Goal: Task Accomplishment & Management: Manage account settings

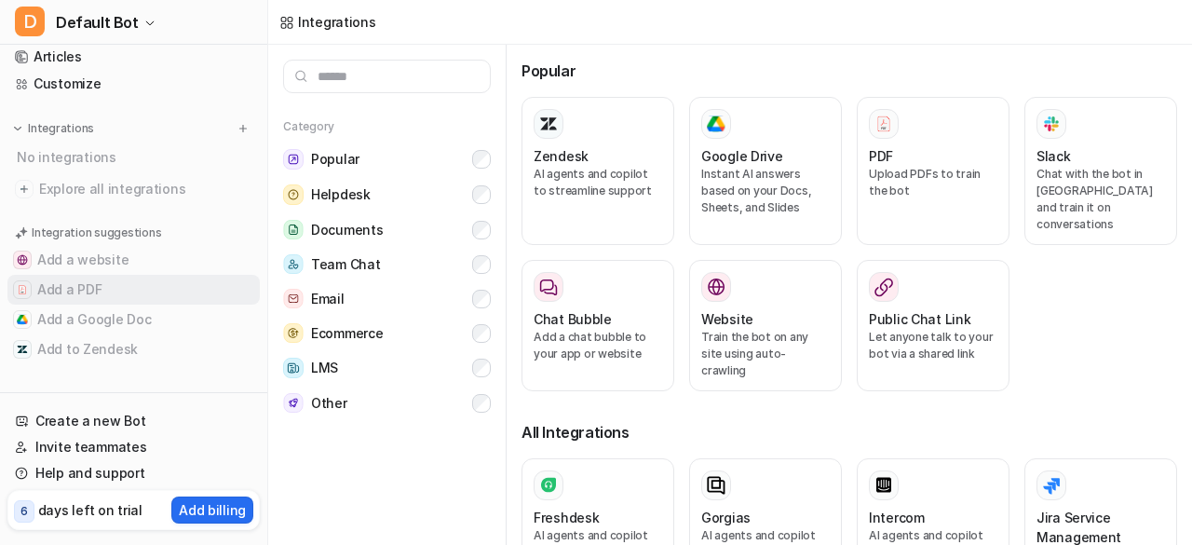
scroll to position [93, 0]
click at [97, 476] on link "Help and support" at bounding box center [133, 473] width 252 height 26
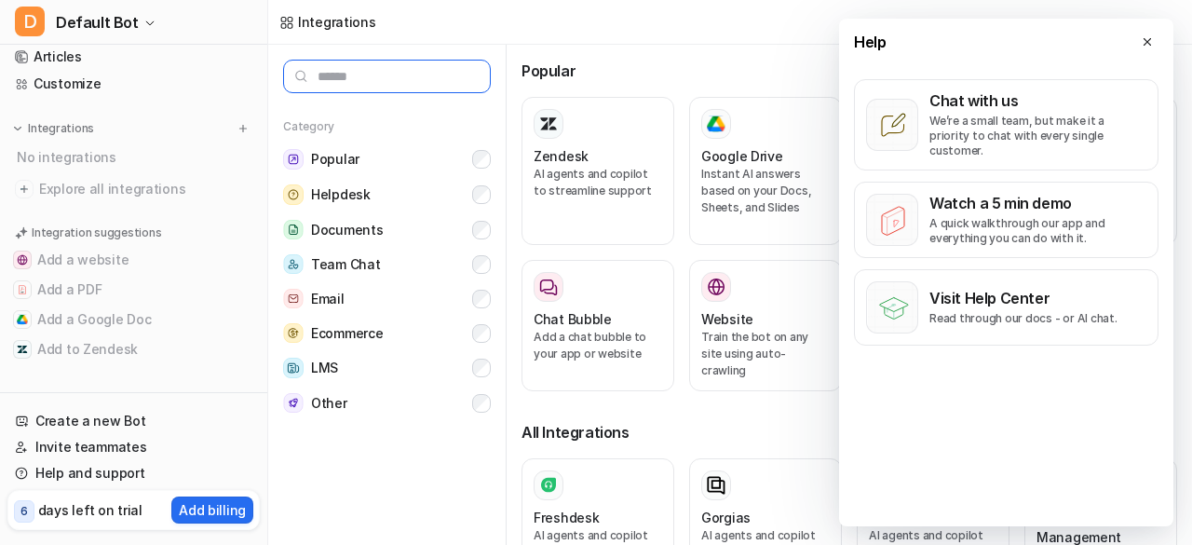
click at [417, 74] on input "text" at bounding box center [387, 77] width 208 height 34
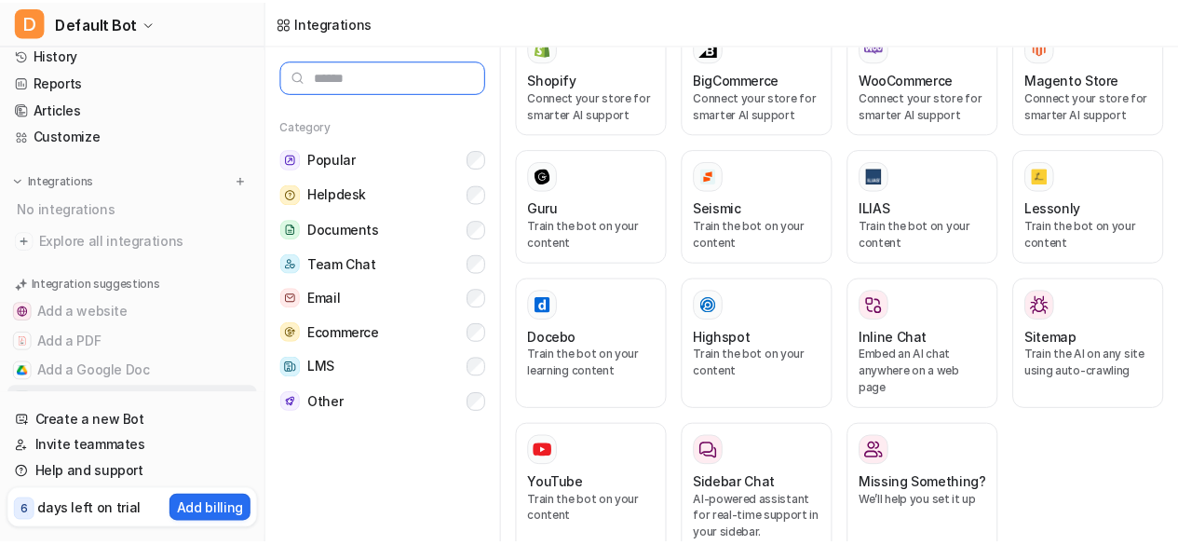
scroll to position [0, 0]
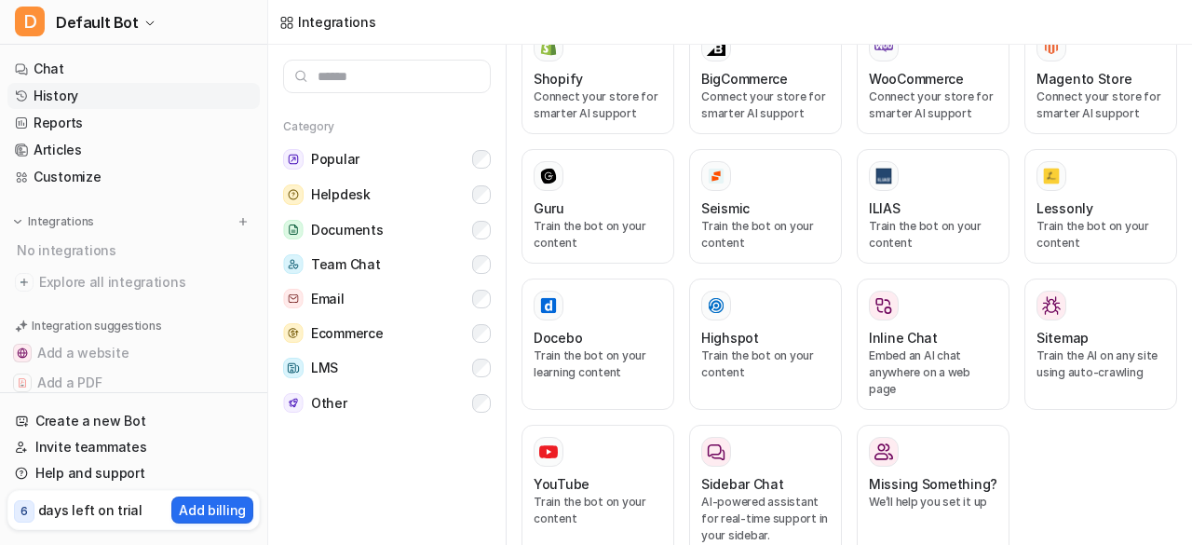
click at [62, 95] on link "History" at bounding box center [133, 96] width 252 height 26
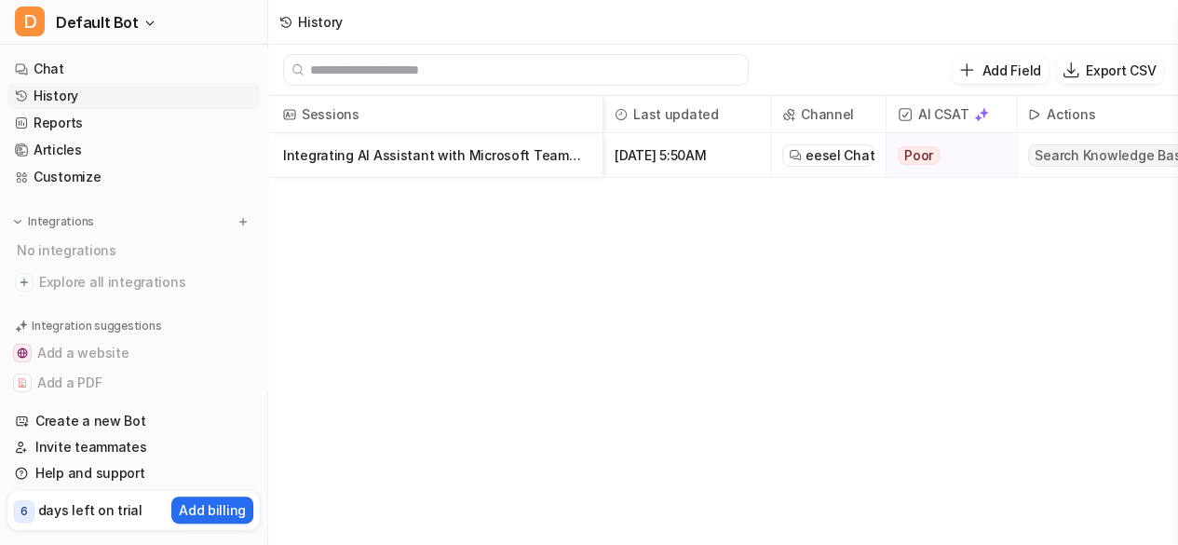
click at [505, 152] on p "Integrating AI Assistant with Microsoft Teams at Work" at bounding box center [435, 155] width 304 height 45
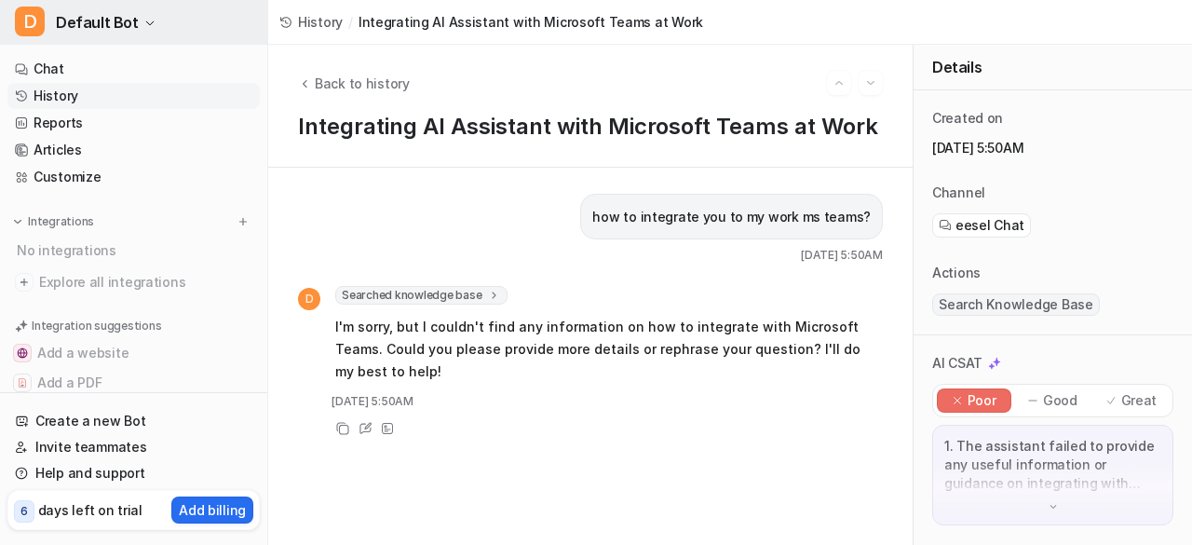
click at [144, 24] on icon "button" at bounding box center [149, 23] width 11 height 11
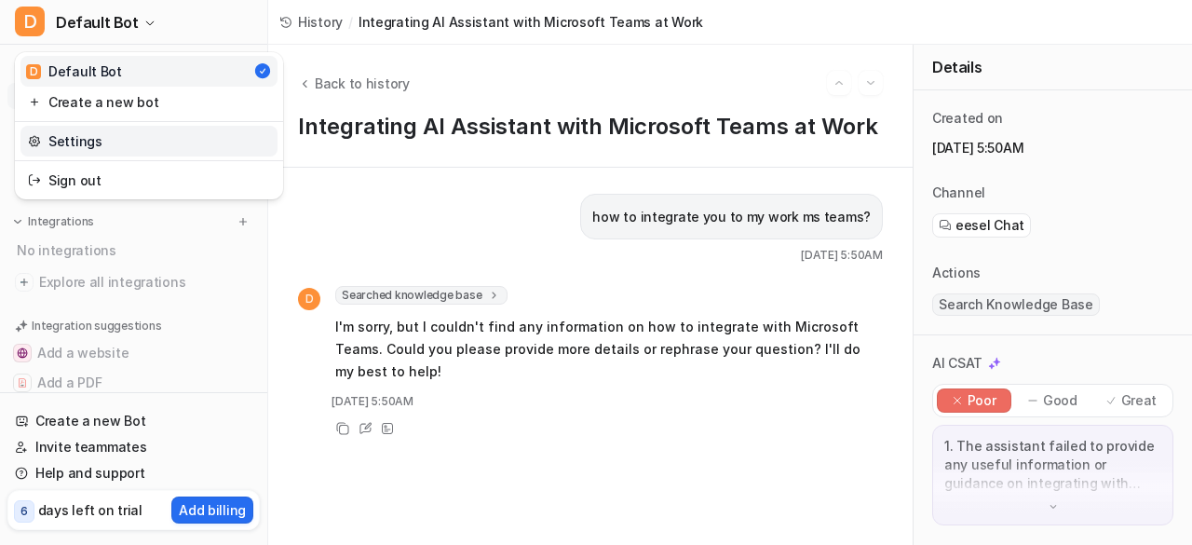
click at [80, 145] on link "Settings" at bounding box center [148, 141] width 257 height 31
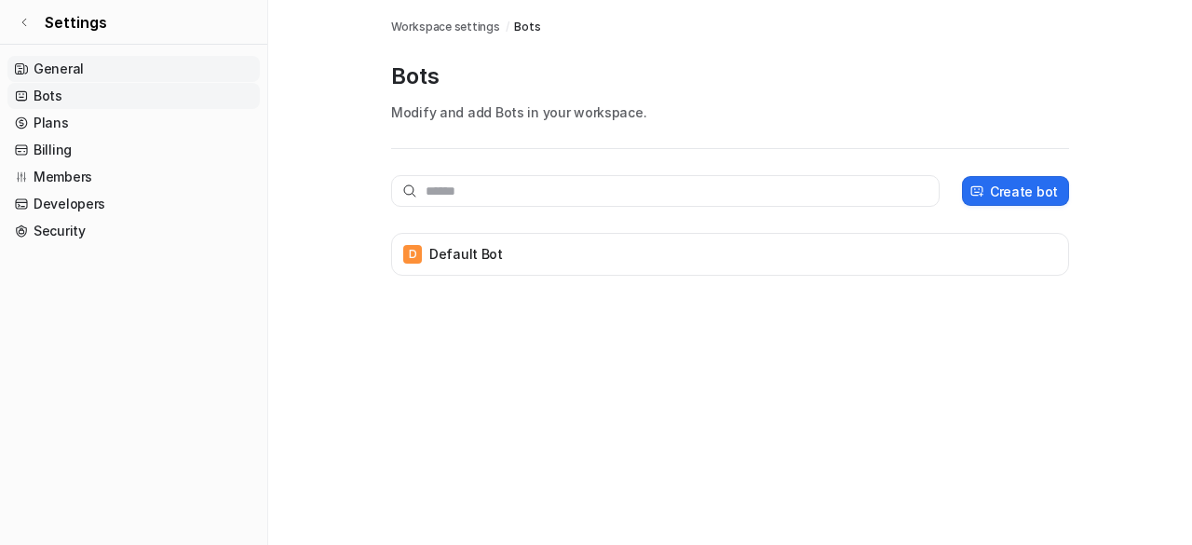
click at [79, 73] on link "General" at bounding box center [133, 69] width 252 height 26
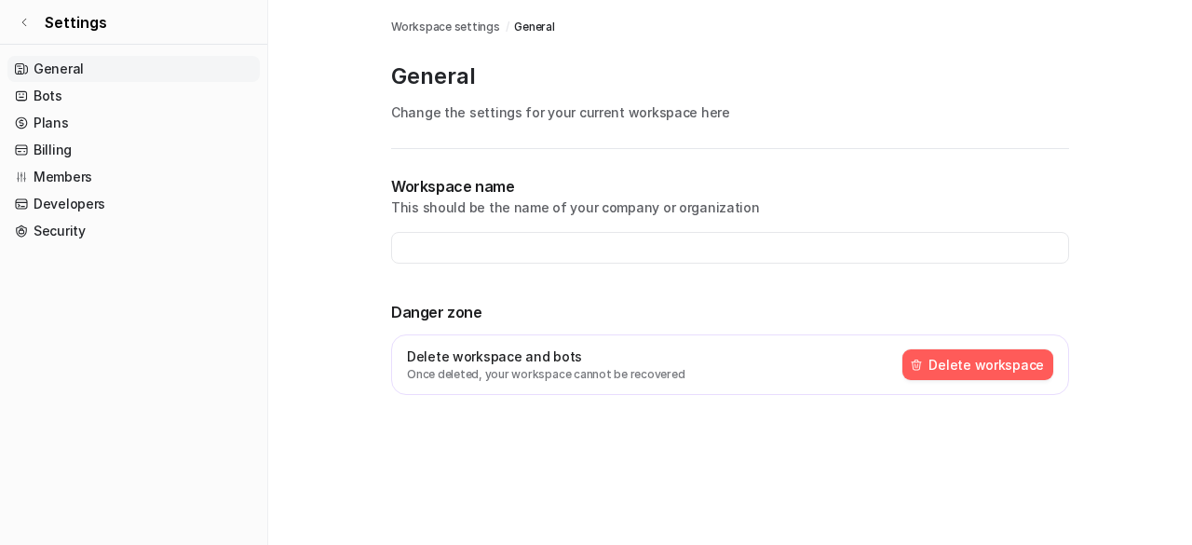
type input "**********"
click at [950, 360] on button "Delete workspace" at bounding box center [977, 364] width 151 height 31
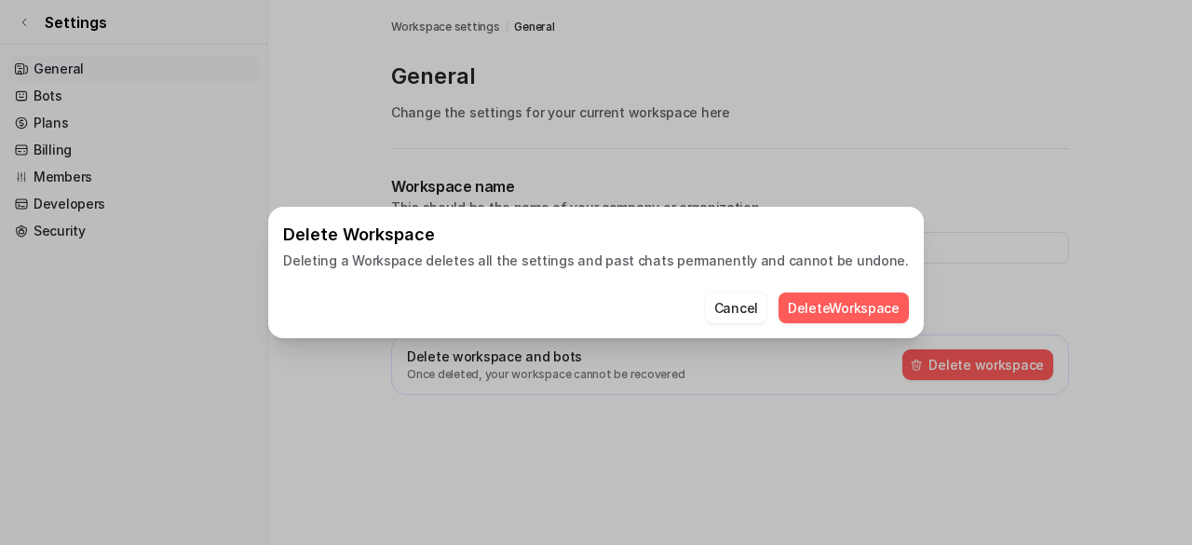
click at [815, 307] on button "Delete Workspace" at bounding box center [843, 307] width 130 height 31
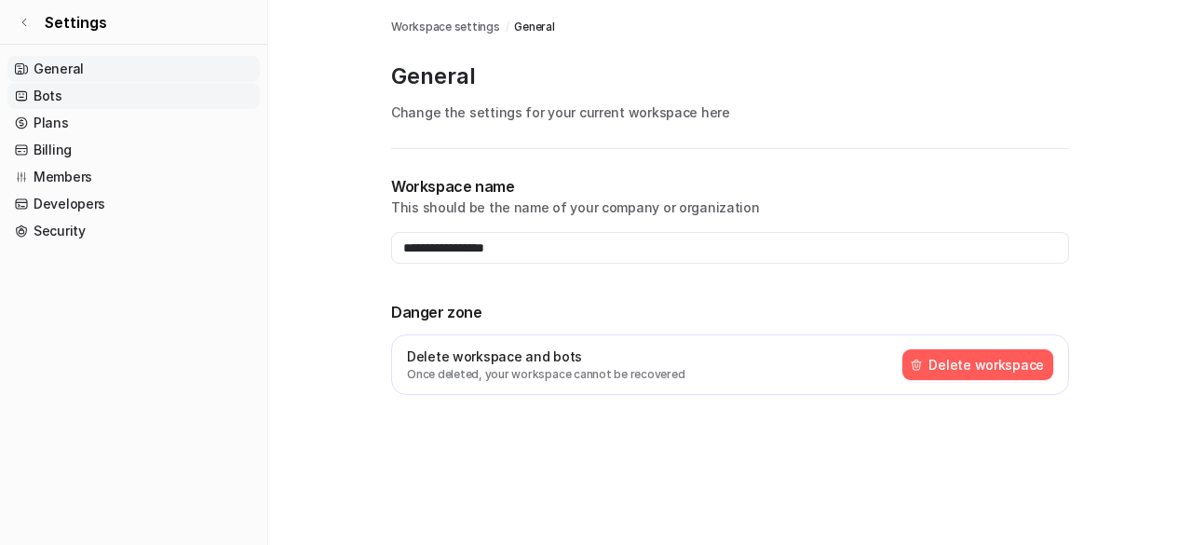
click at [55, 97] on link "Bots" at bounding box center [133, 96] width 252 height 26
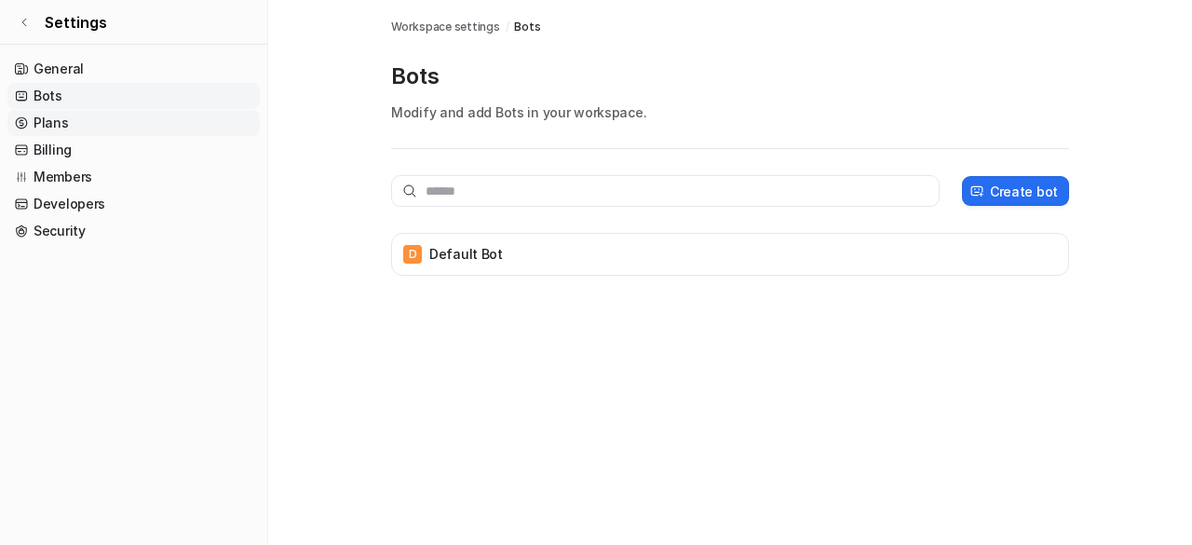
click at [53, 118] on link "Plans" at bounding box center [133, 123] width 252 height 26
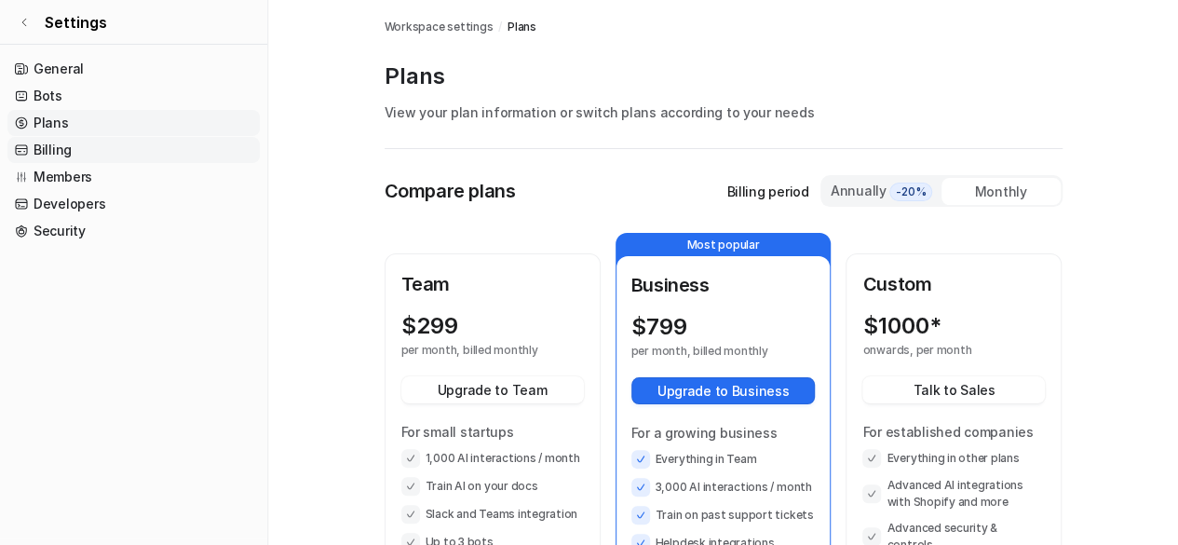
click at [47, 141] on link "Billing" at bounding box center [133, 150] width 252 height 26
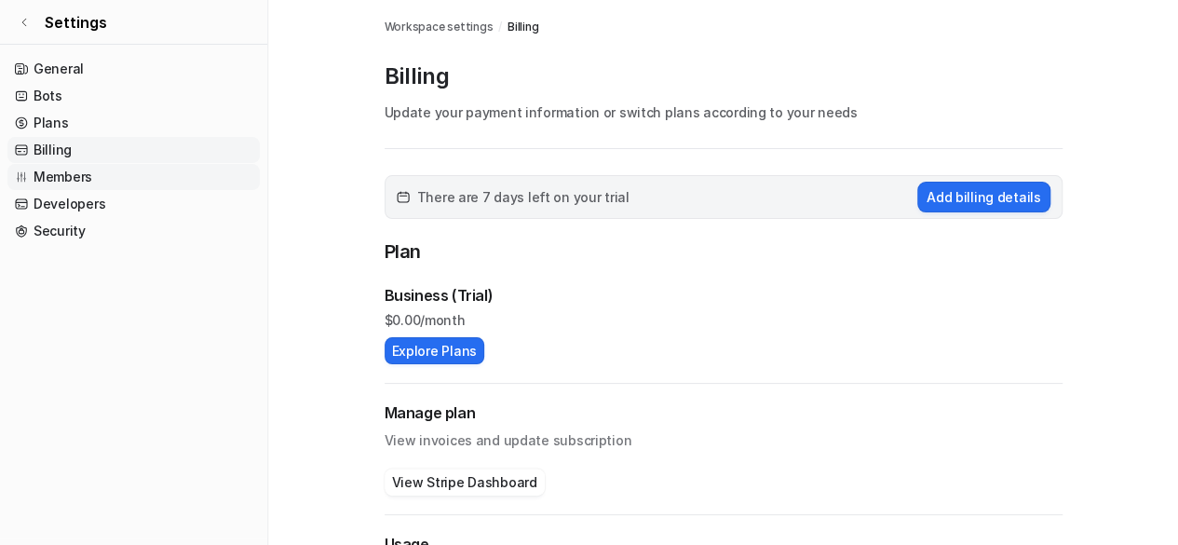
click at [51, 176] on link "Members" at bounding box center [133, 177] width 252 height 26
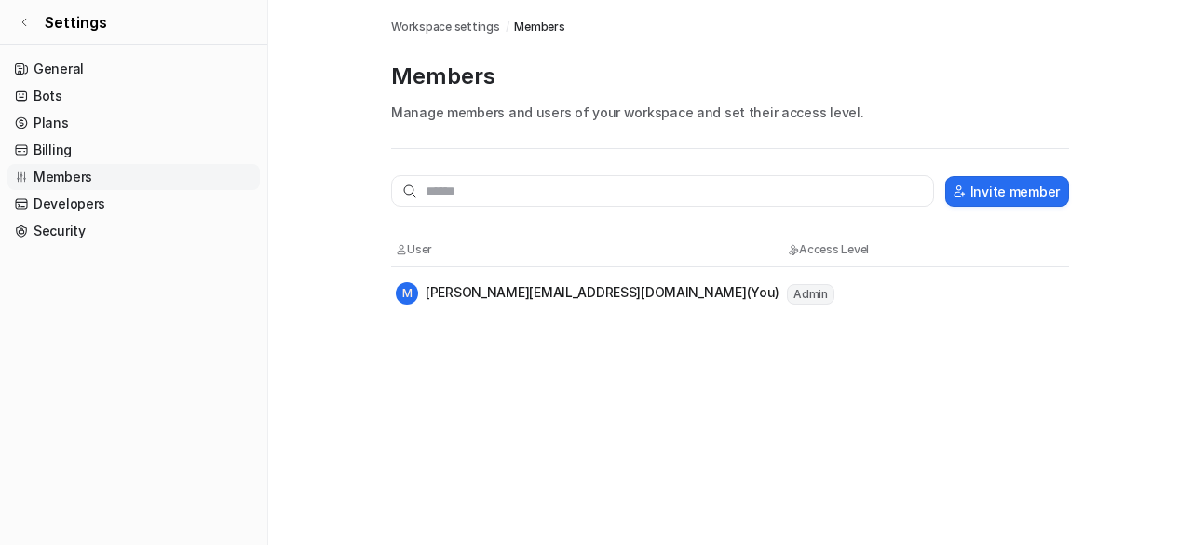
drag, startPoint x: 588, startPoint y: 283, endPoint x: 505, endPoint y: 284, distance: 83.8
click at [586, 283] on div "M [PERSON_NAME][EMAIL_ADDRESS][DOMAIN_NAME] (You)" at bounding box center [588, 293] width 384 height 22
drag, startPoint x: 499, startPoint y: 284, endPoint x: 440, endPoint y: 286, distance: 58.7
click at [499, 285] on div "M [PERSON_NAME][EMAIL_ADDRESS][DOMAIN_NAME] (You)" at bounding box center [588, 293] width 384 height 22
click at [426, 286] on div "M [PERSON_NAME][EMAIL_ADDRESS][DOMAIN_NAME] (You)" at bounding box center [588, 293] width 384 height 22
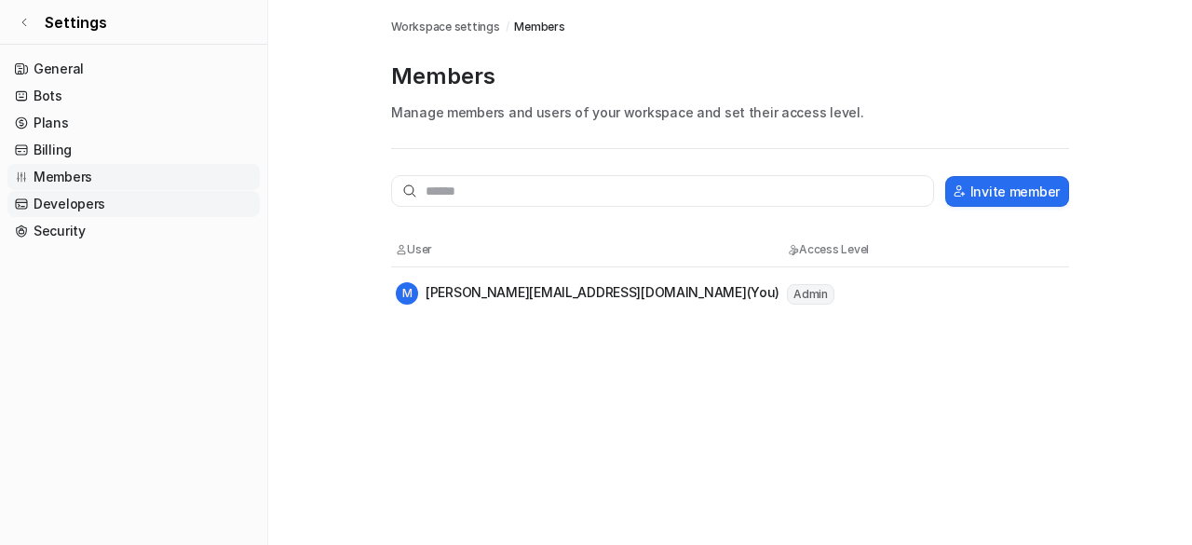
click at [69, 200] on link "Developers" at bounding box center [133, 204] width 252 height 26
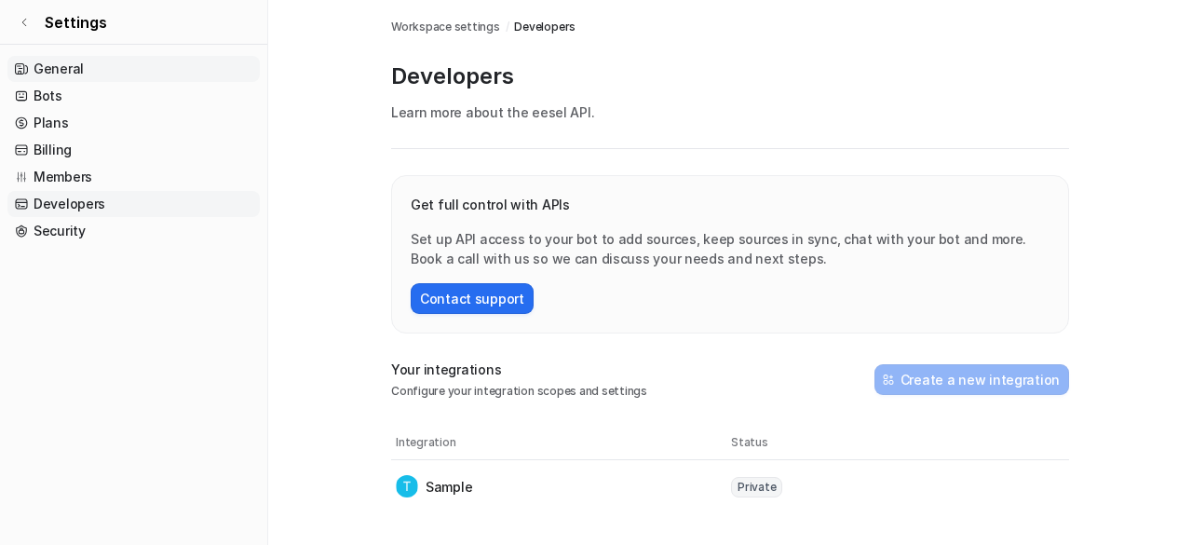
click at [82, 66] on link "General" at bounding box center [133, 69] width 252 height 26
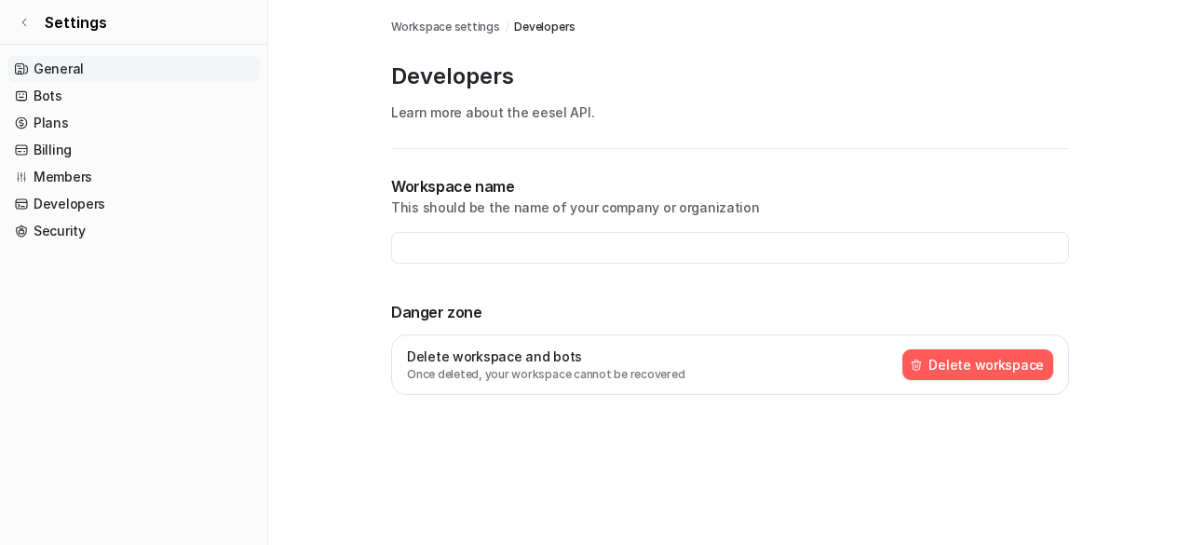
type input "**********"
click at [990, 360] on button "Delete workspace" at bounding box center [977, 364] width 151 height 31
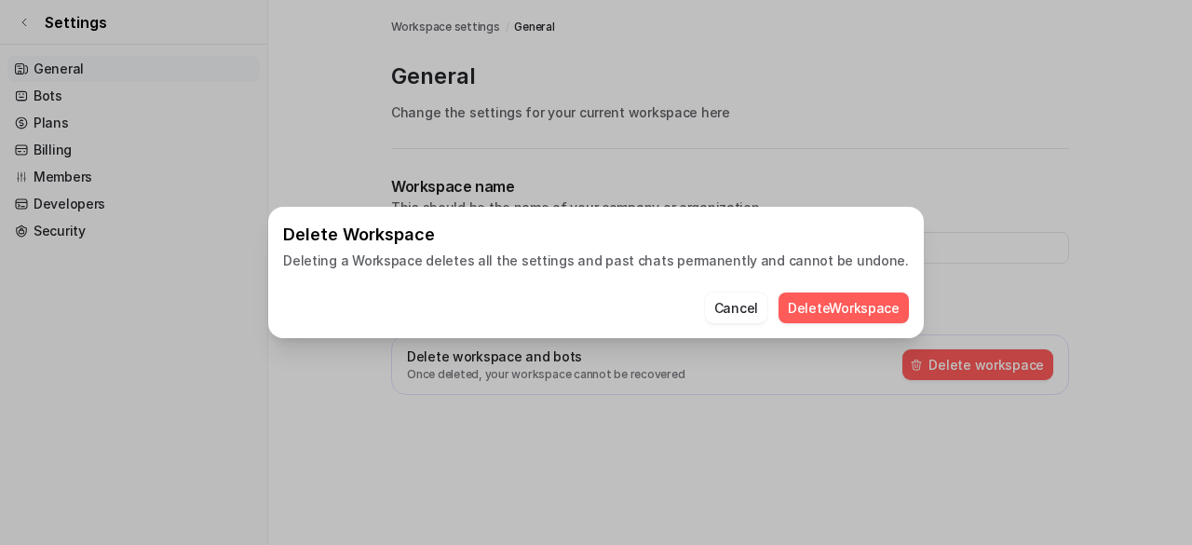
click at [821, 306] on button "Delete Workspace" at bounding box center [843, 307] width 130 height 31
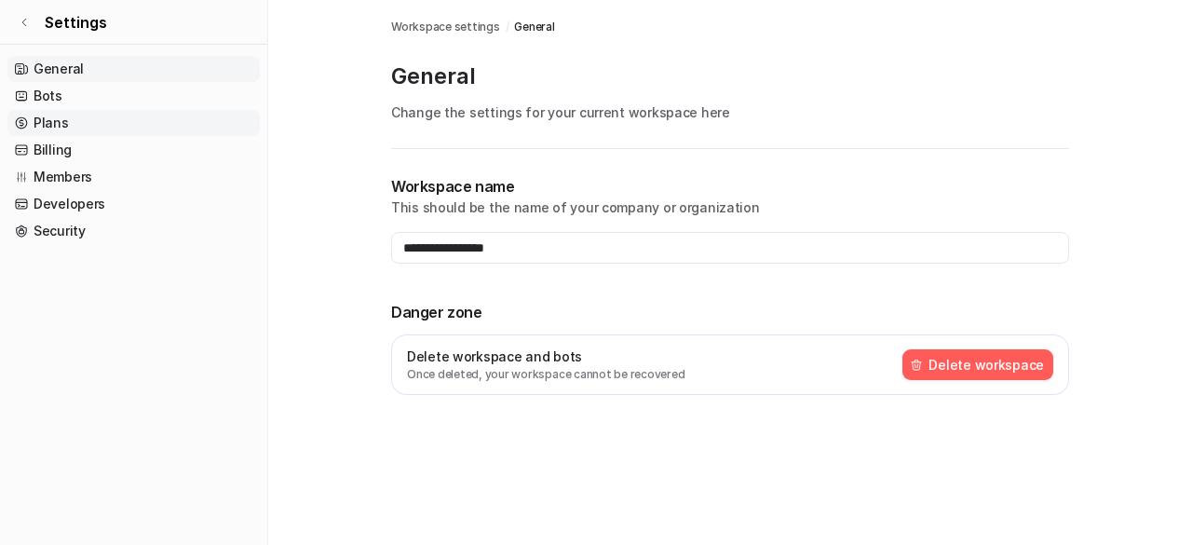
click at [48, 115] on link "Plans" at bounding box center [133, 123] width 252 height 26
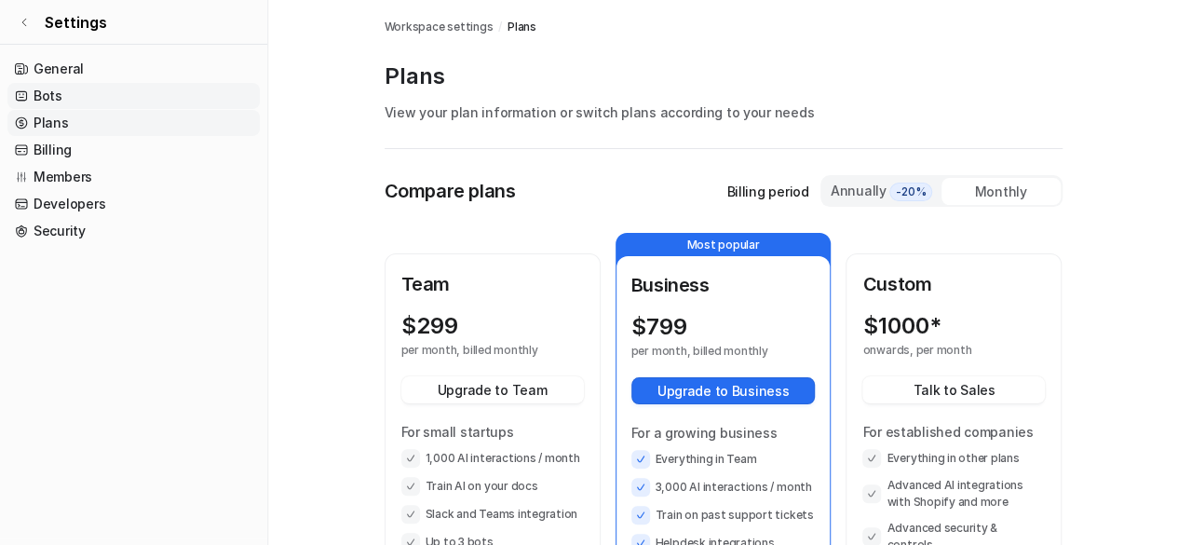
click at [49, 87] on link "Bots" at bounding box center [133, 96] width 252 height 26
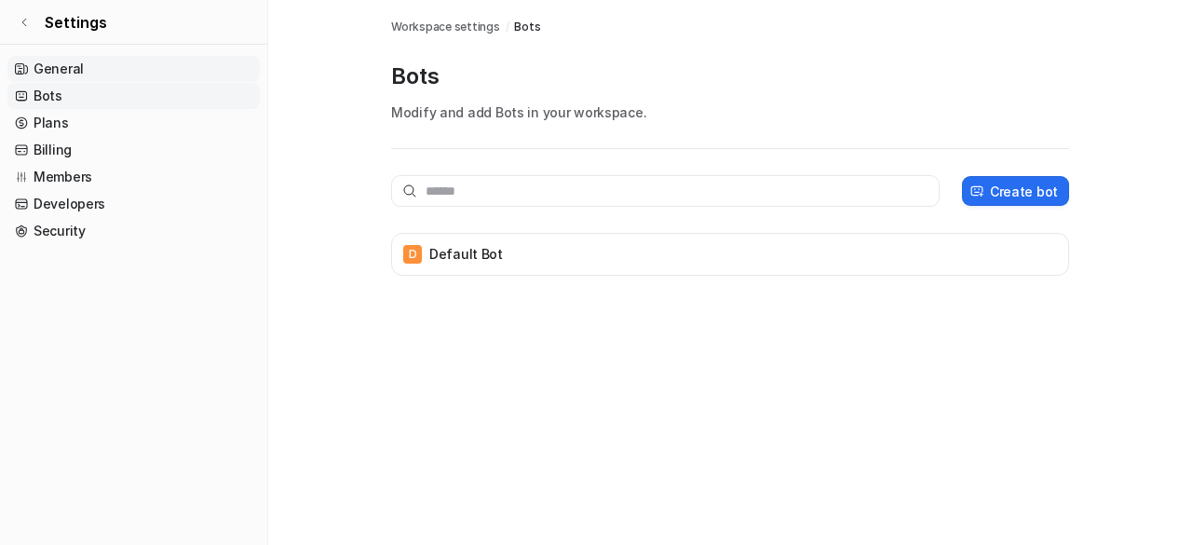
click at [52, 69] on link "General" at bounding box center [133, 69] width 252 height 26
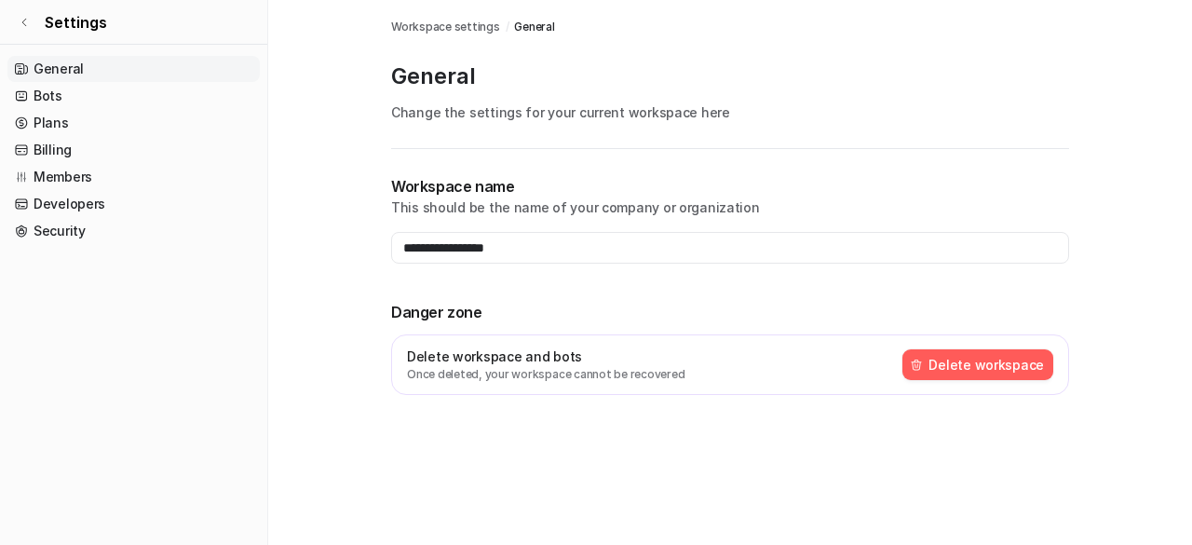
click at [428, 23] on span "Workspace settings" at bounding box center [445, 27] width 109 height 17
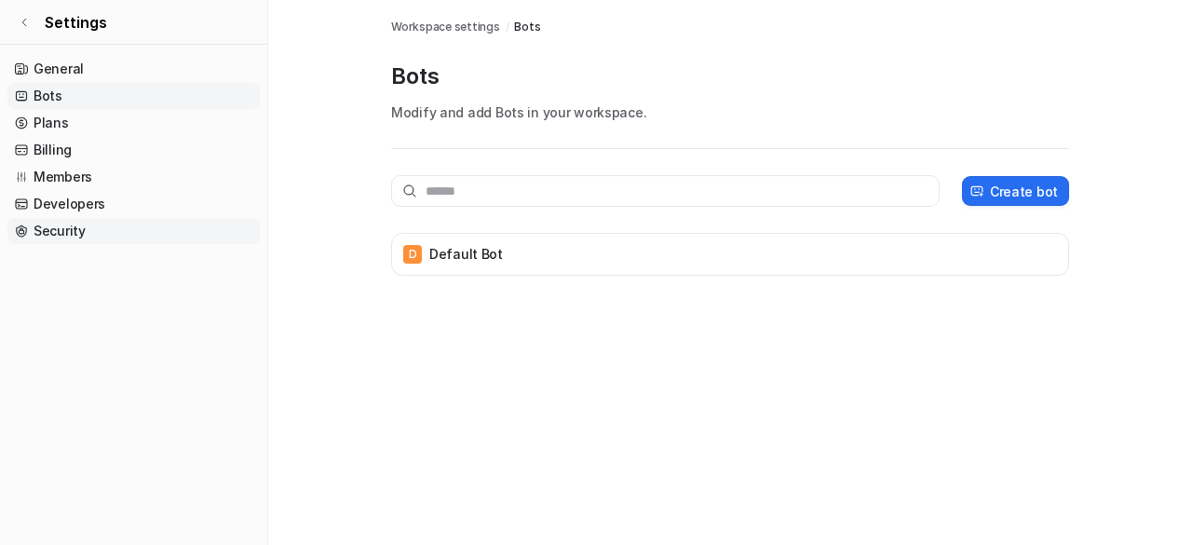
click at [53, 236] on link "Security" at bounding box center [133, 231] width 252 height 26
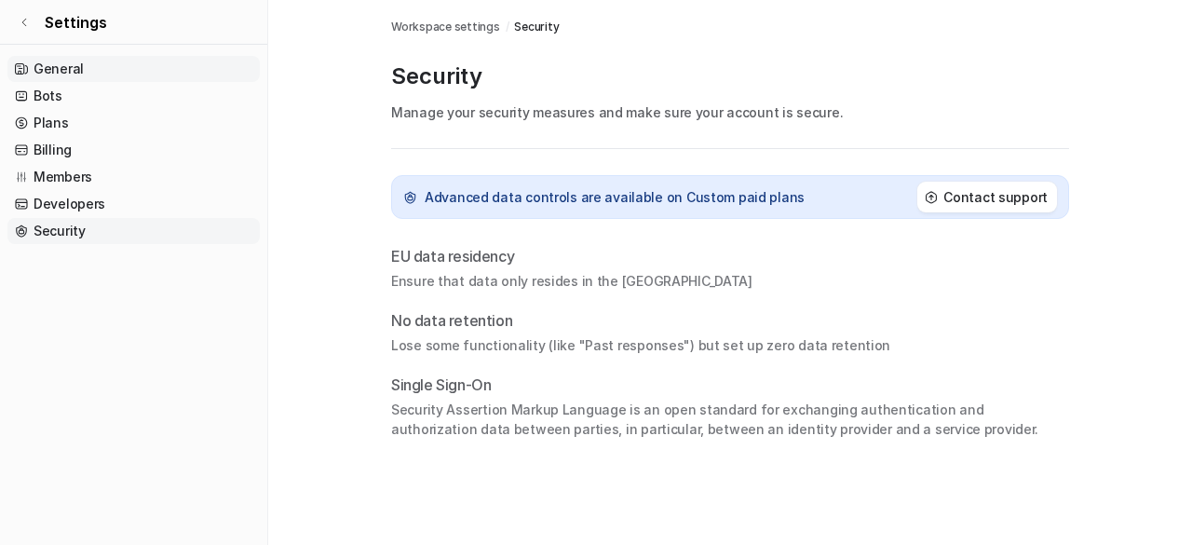
click at [65, 72] on link "General" at bounding box center [133, 69] width 252 height 26
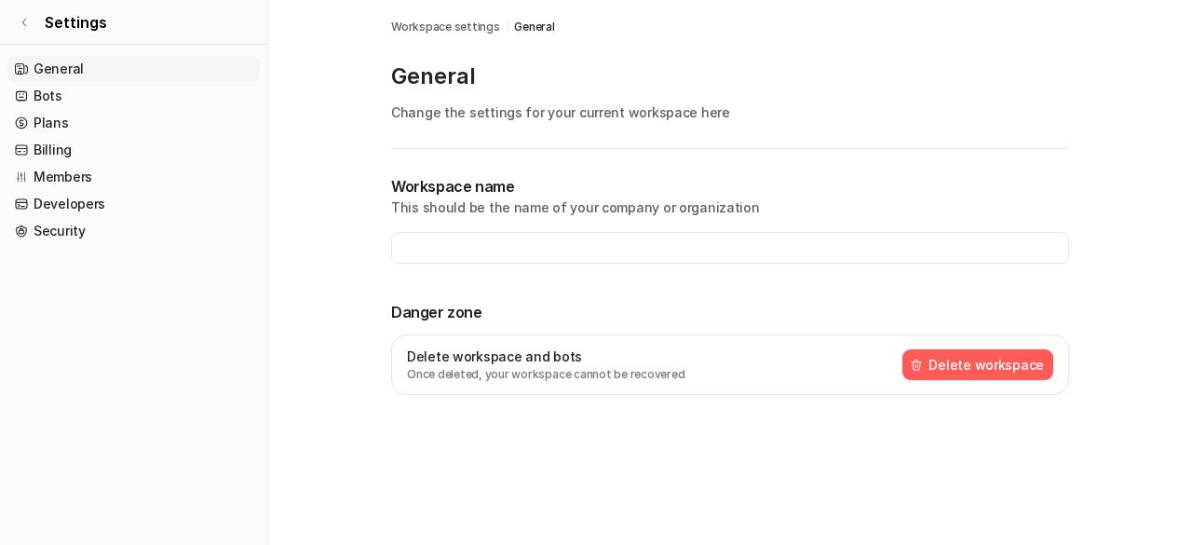
type input "**********"
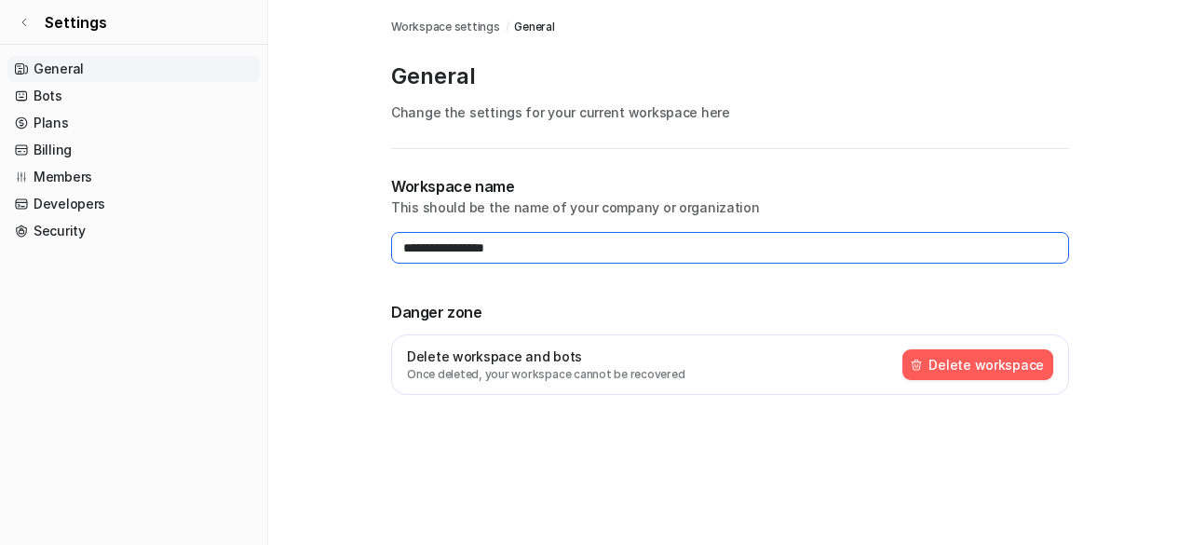
click at [694, 248] on input "**********" at bounding box center [730, 248] width 678 height 32
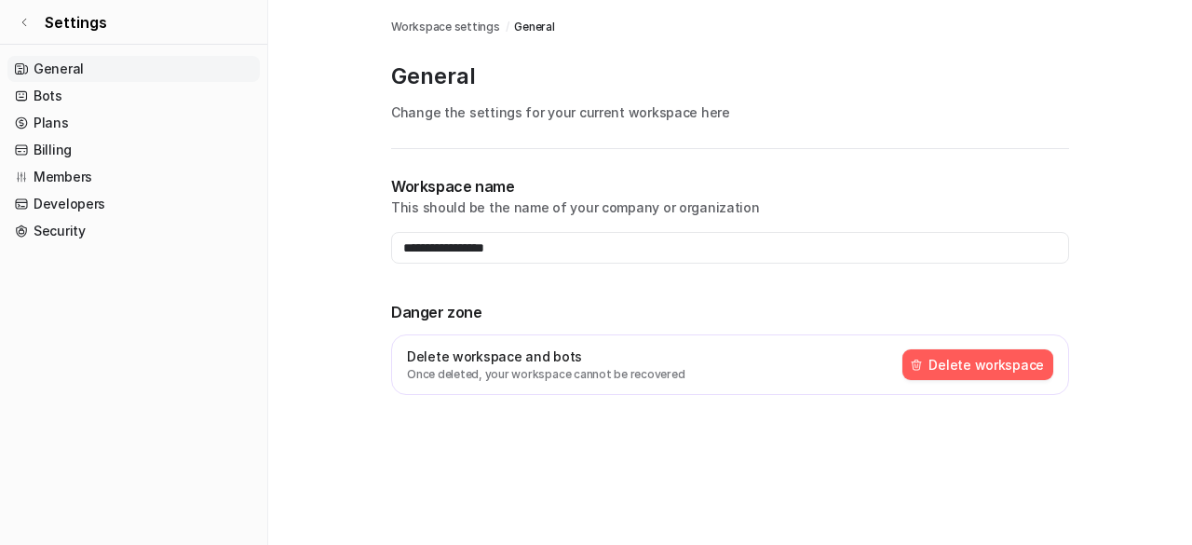
click at [922, 358] on img at bounding box center [916, 364] width 13 height 13
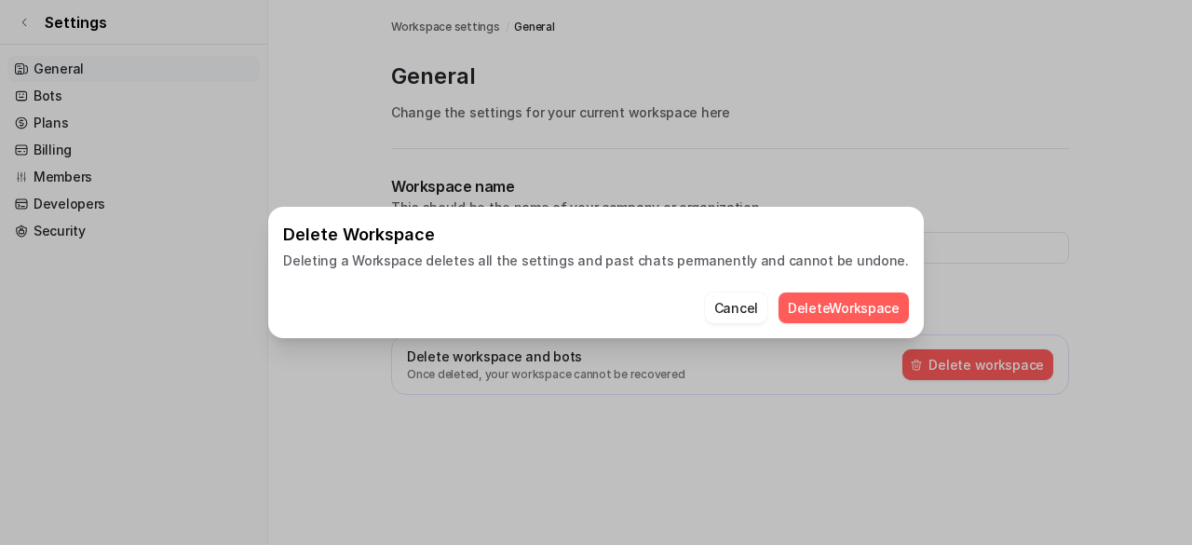
click at [830, 312] on button "Delete Workspace" at bounding box center [843, 307] width 130 height 31
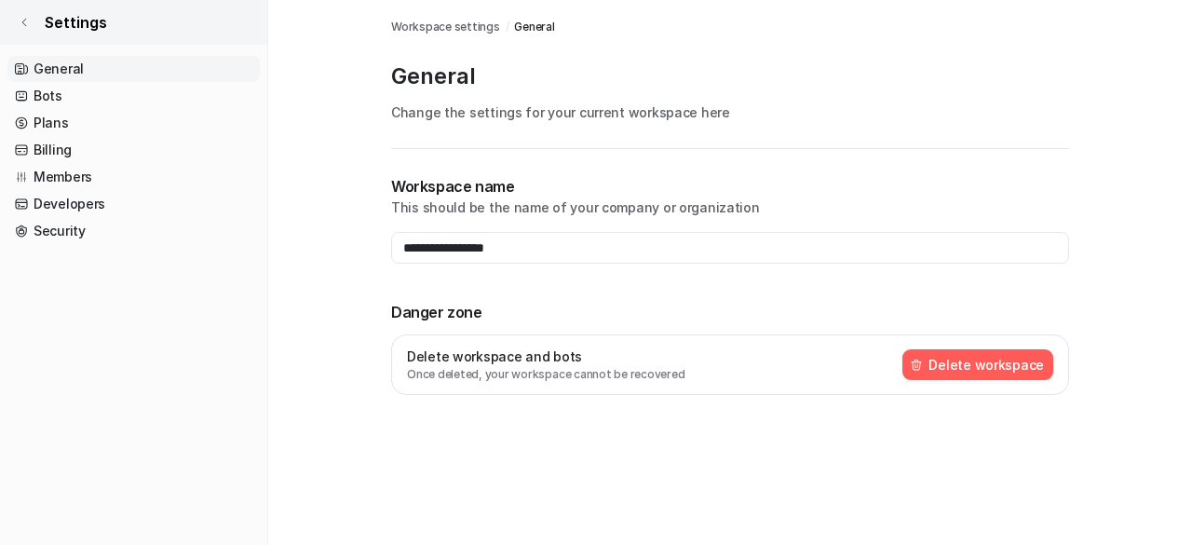
click at [69, 8] on link "Settings" at bounding box center [133, 22] width 267 height 45
click at [28, 23] on icon at bounding box center [24, 22] width 11 height 11
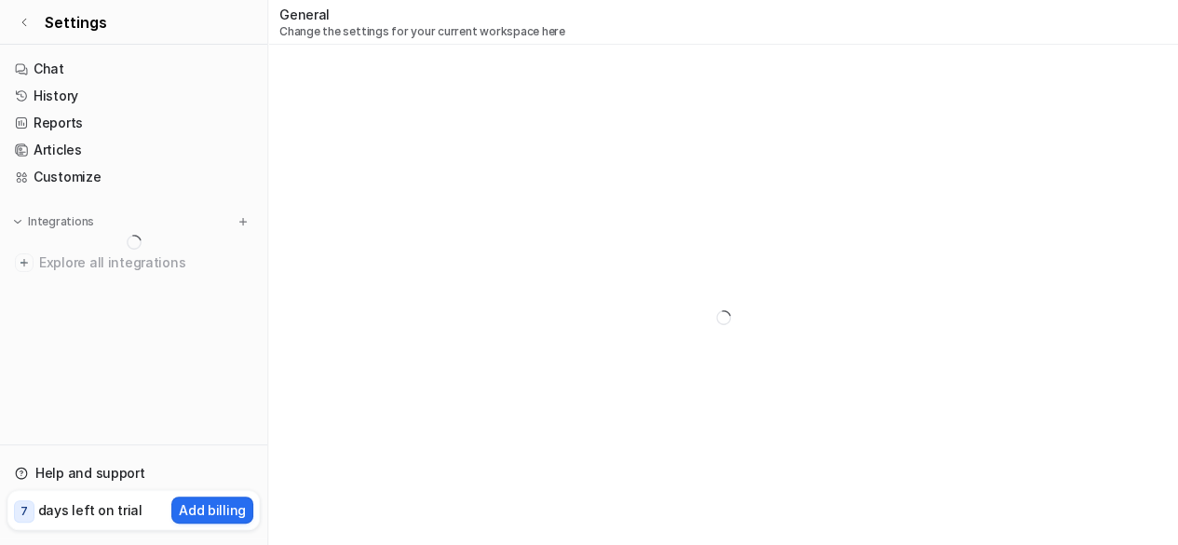
scroll to position [45, 0]
click at [115, 506] on p "days left on trial" at bounding box center [90, 510] width 104 height 20
click at [112, 509] on p "days left on trial" at bounding box center [90, 510] width 104 height 20
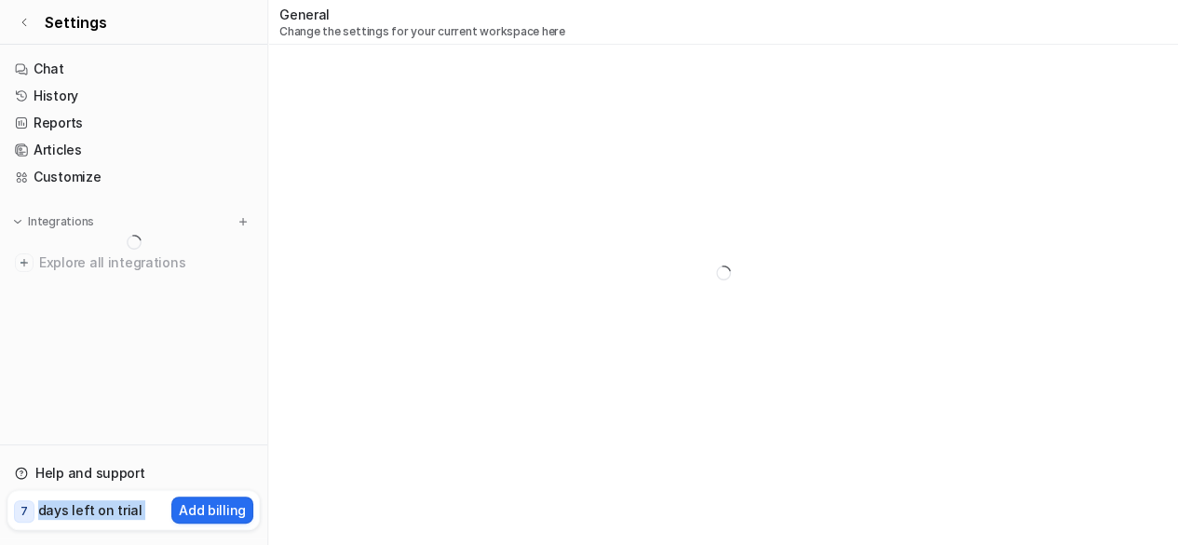
click at [112, 510] on p "days left on trial" at bounding box center [90, 510] width 104 height 20
click at [111, 510] on p "days left on trial" at bounding box center [90, 510] width 104 height 20
click at [30, 27] on link "Settings" at bounding box center [133, 22] width 267 height 45
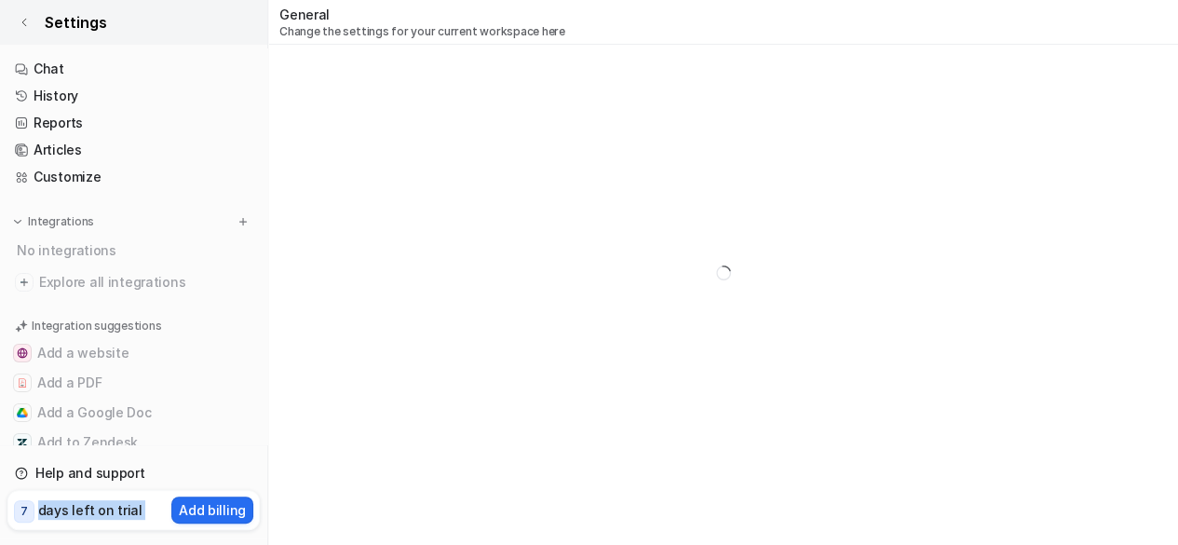
click at [22, 19] on icon at bounding box center [24, 22] width 11 height 11
